Goal: Task Accomplishment & Management: Use online tool/utility

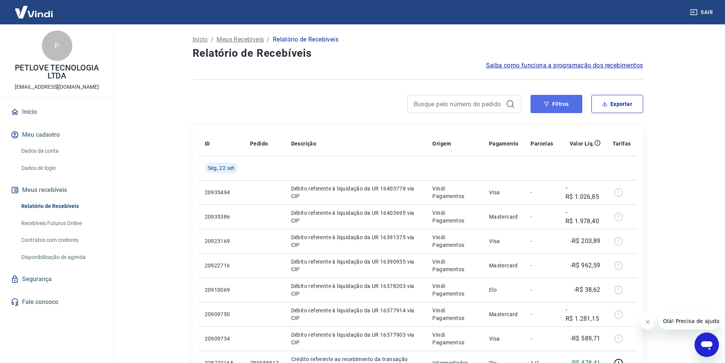
click at [568, 100] on button "Filtros" at bounding box center [556, 104] width 52 height 18
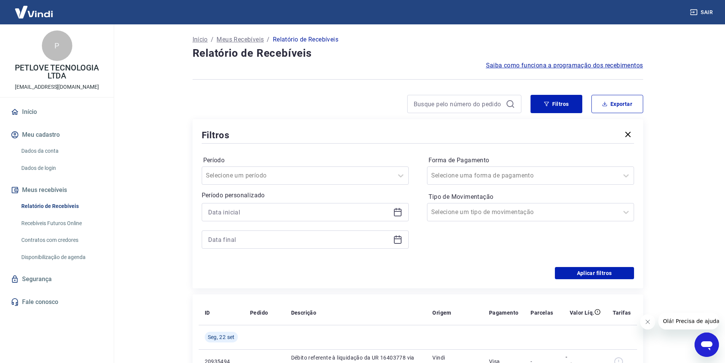
click at [396, 208] on icon at bounding box center [396, 209] width 1 height 2
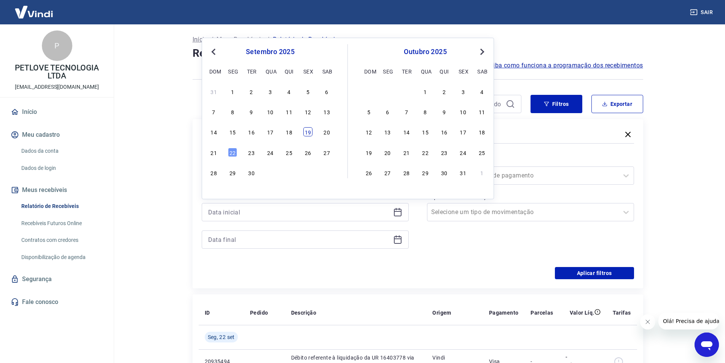
click at [308, 131] on div "19" at bounding box center [307, 131] width 9 height 9
type input "19/09/2025"
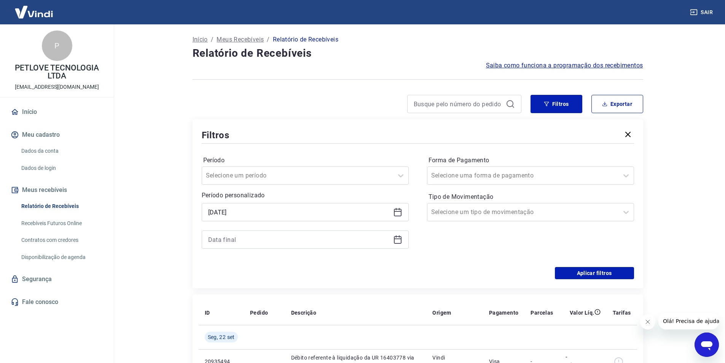
click at [400, 240] on icon at bounding box center [397, 239] width 9 height 9
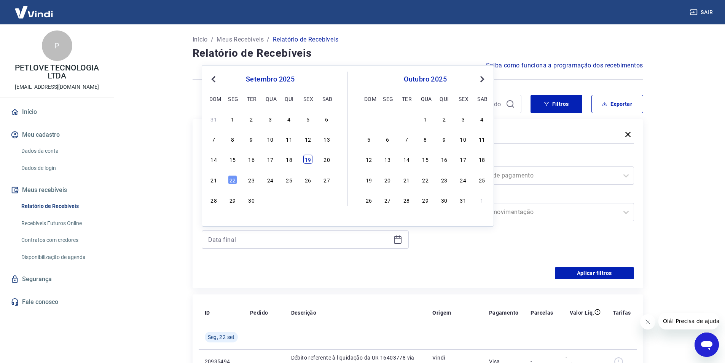
click at [308, 157] on div "19" at bounding box center [307, 158] width 9 height 9
type input "19/09/2025"
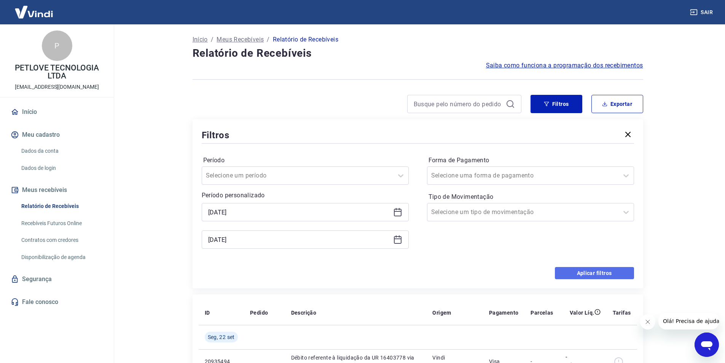
click at [582, 277] on button "Aplicar filtros" at bounding box center [594, 273] width 79 height 12
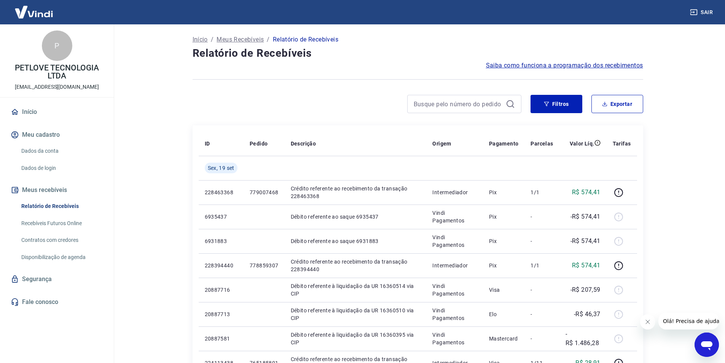
drag, startPoint x: 635, startPoint y: 107, endPoint x: 627, endPoint y: 106, distance: 8.8
click at [632, 106] on button "Exportar" at bounding box center [617, 104] width 52 height 18
type input "19/09/2025"
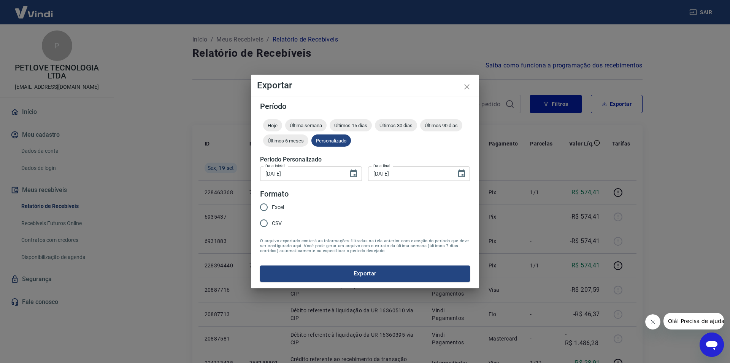
click at [281, 209] on span "Excel" at bounding box center [278, 207] width 12 height 8
click at [272, 209] on input "Excel" at bounding box center [264, 207] width 16 height 16
radio input "true"
click at [335, 277] on button "Exportar" at bounding box center [365, 273] width 210 height 16
